Goal: Find specific page/section: Find specific page/section

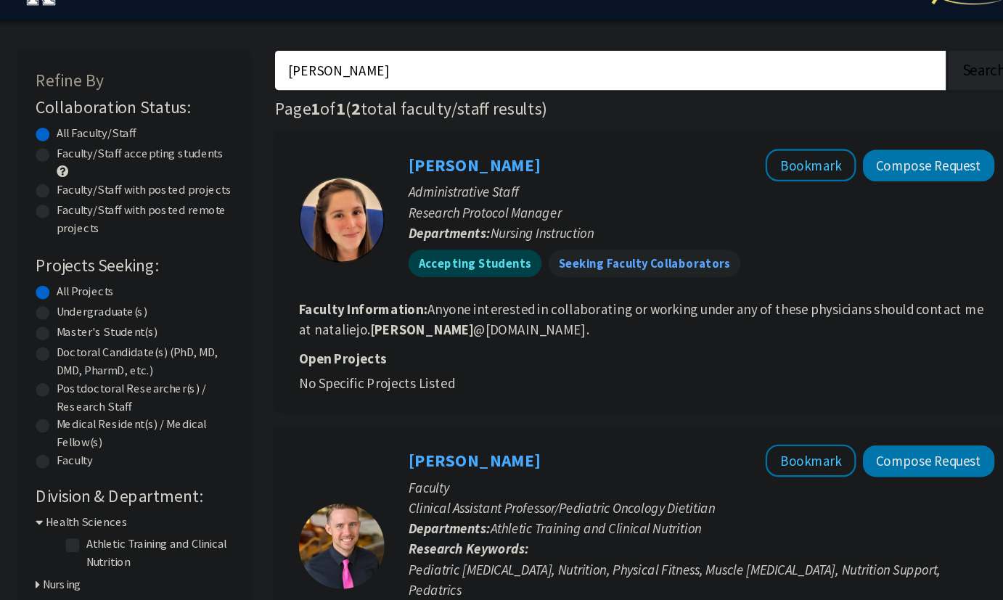
click at [400, 300] on b "Faculty Information:" at bounding box center [369, 296] width 109 height 15
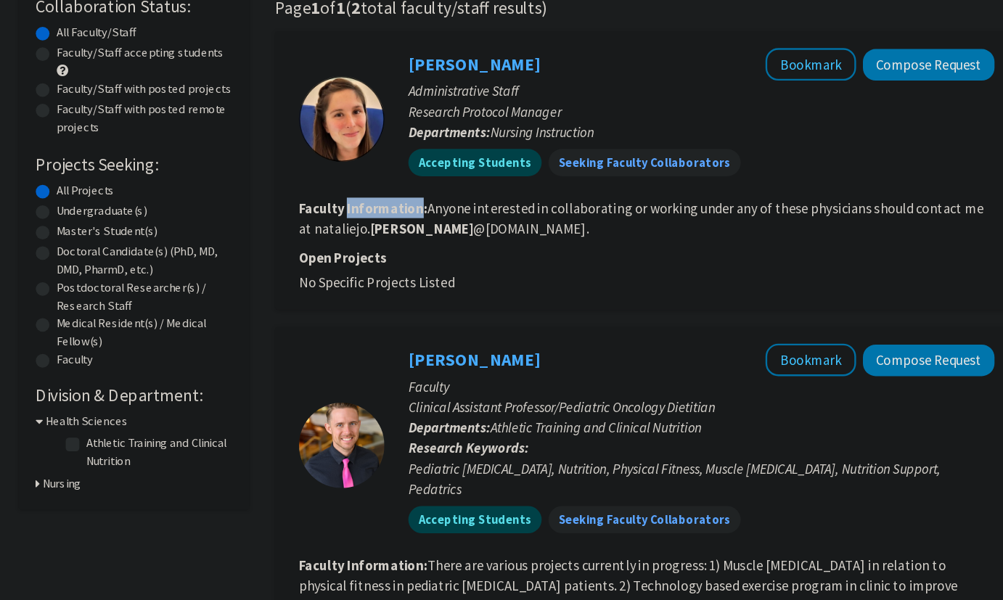
scroll to position [30, 0]
click at [166, 472] on label "Athletic Training and Clinical Nutrition" at bounding box center [194, 474] width 120 height 30
click at [144, 468] on input "Athletic Training and Clinical Nutrition" at bounding box center [138, 463] width 9 height 9
checkbox input "true"
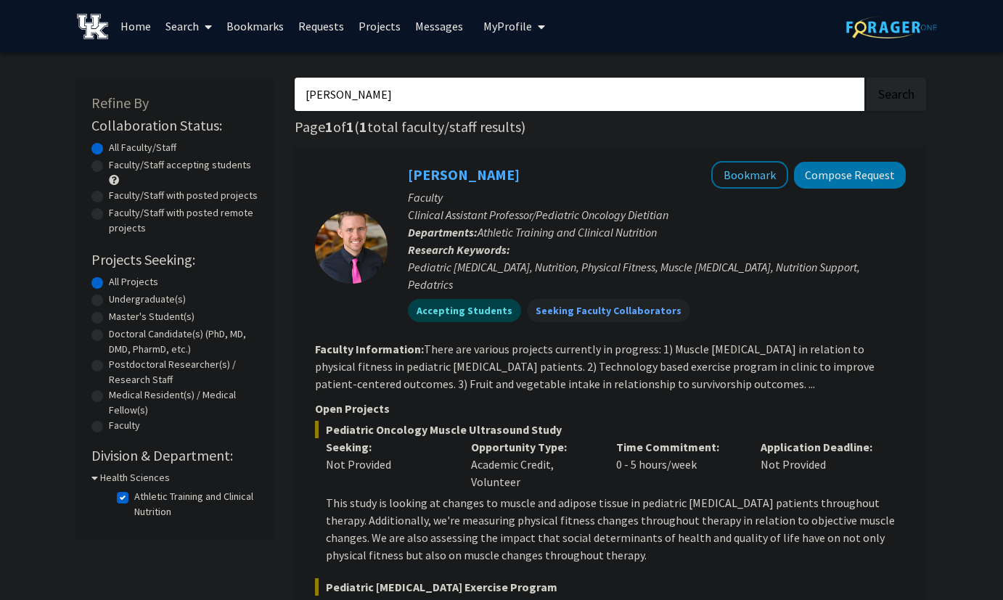
click at [362, 114] on div "[PERSON_NAME] Search Page 1 of 1 ( 1 total faculty/staff results) [PERSON_NAME]…" at bounding box center [610, 520] width 653 height 914
click at [360, 96] on input "[PERSON_NAME]" at bounding box center [580, 94] width 570 height 33
click at [866, 78] on button "Search" at bounding box center [895, 94] width 59 height 33
checkbox input "false"
